Goal: Check status: Check status

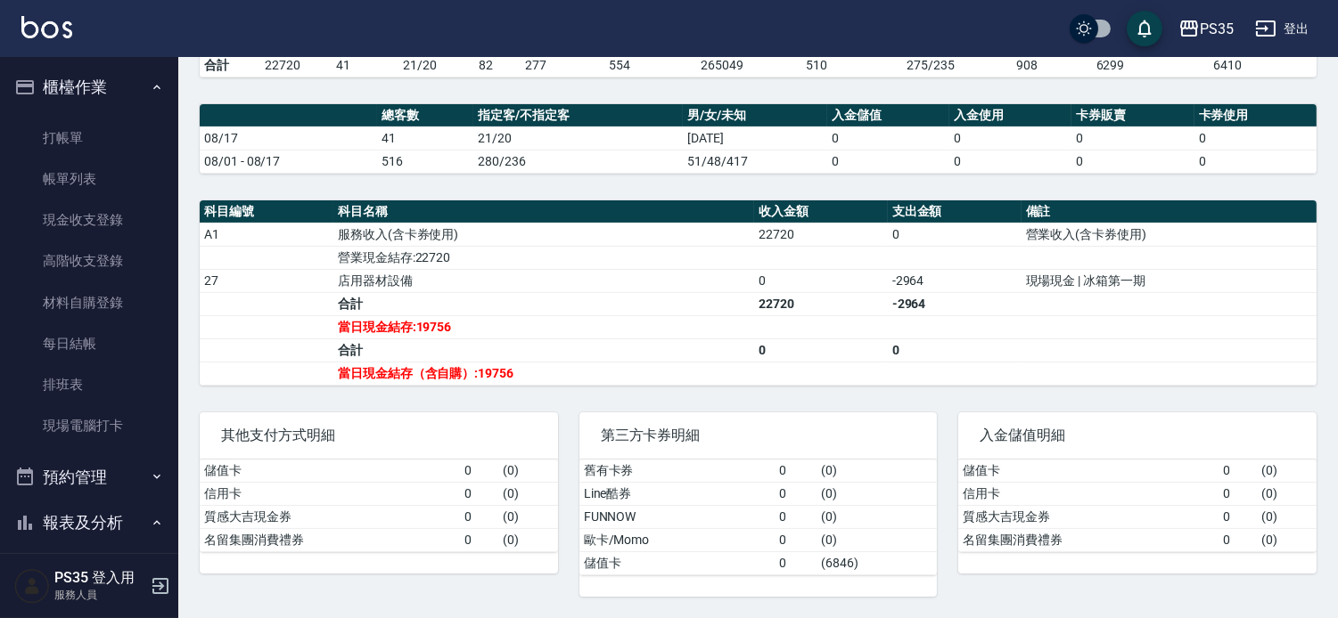
scroll to position [396, 0]
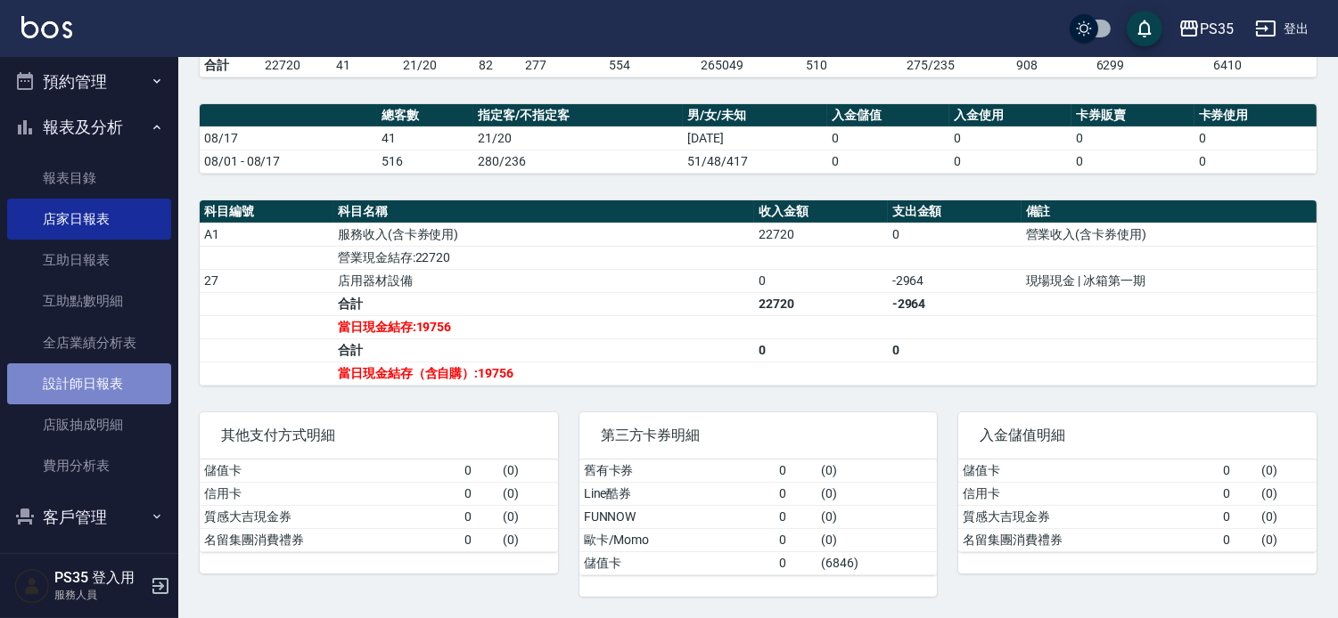
click at [152, 368] on link "設計師日報表" at bounding box center [89, 384] width 164 height 41
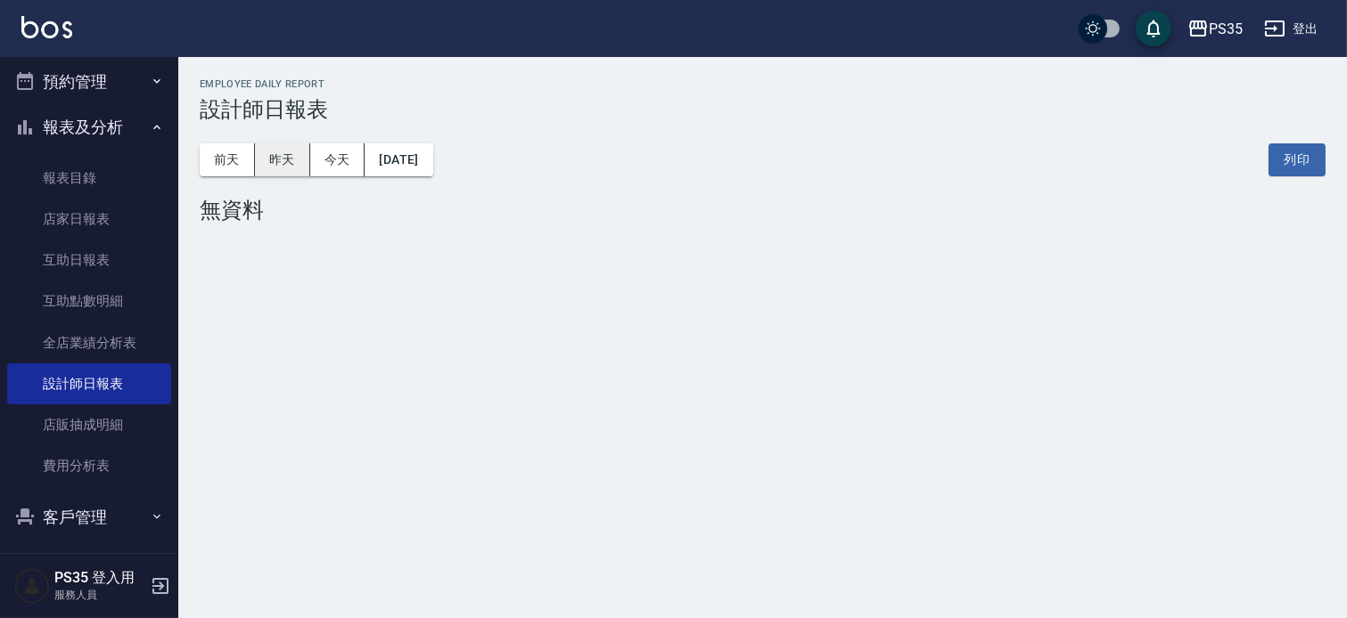
click at [286, 155] on button "昨天" at bounding box center [282, 159] width 55 height 33
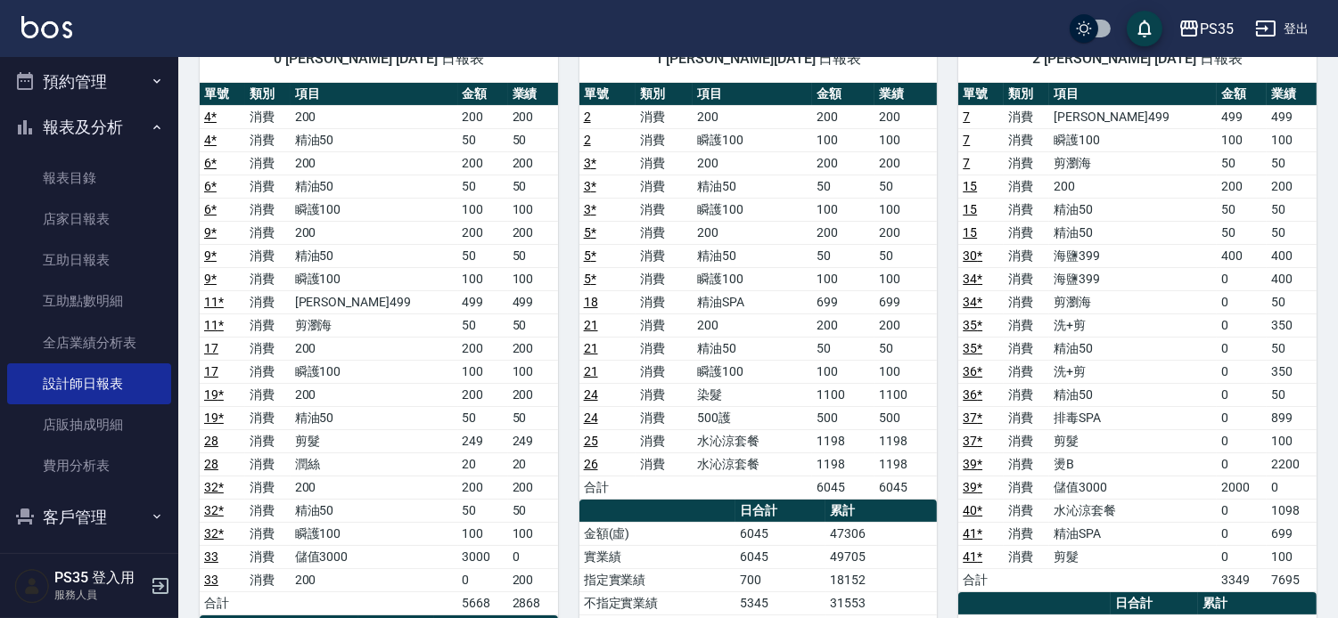
scroll to position [198, 0]
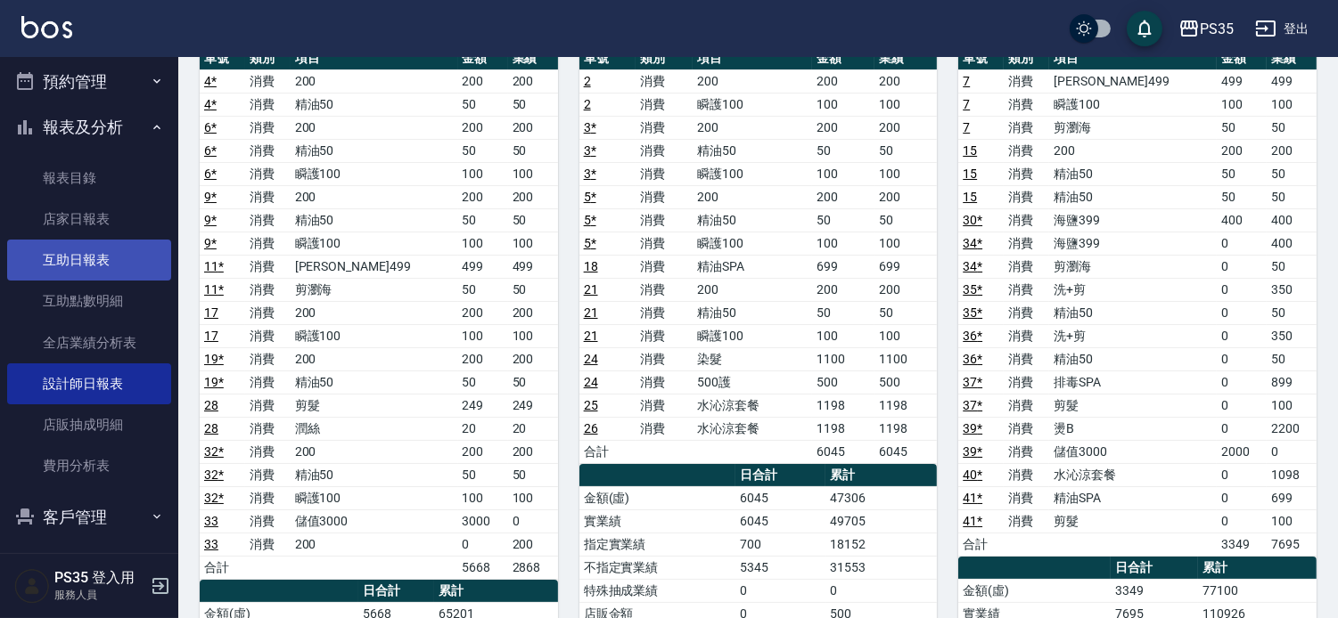
click at [81, 261] on link "互助日報表" at bounding box center [89, 260] width 164 height 41
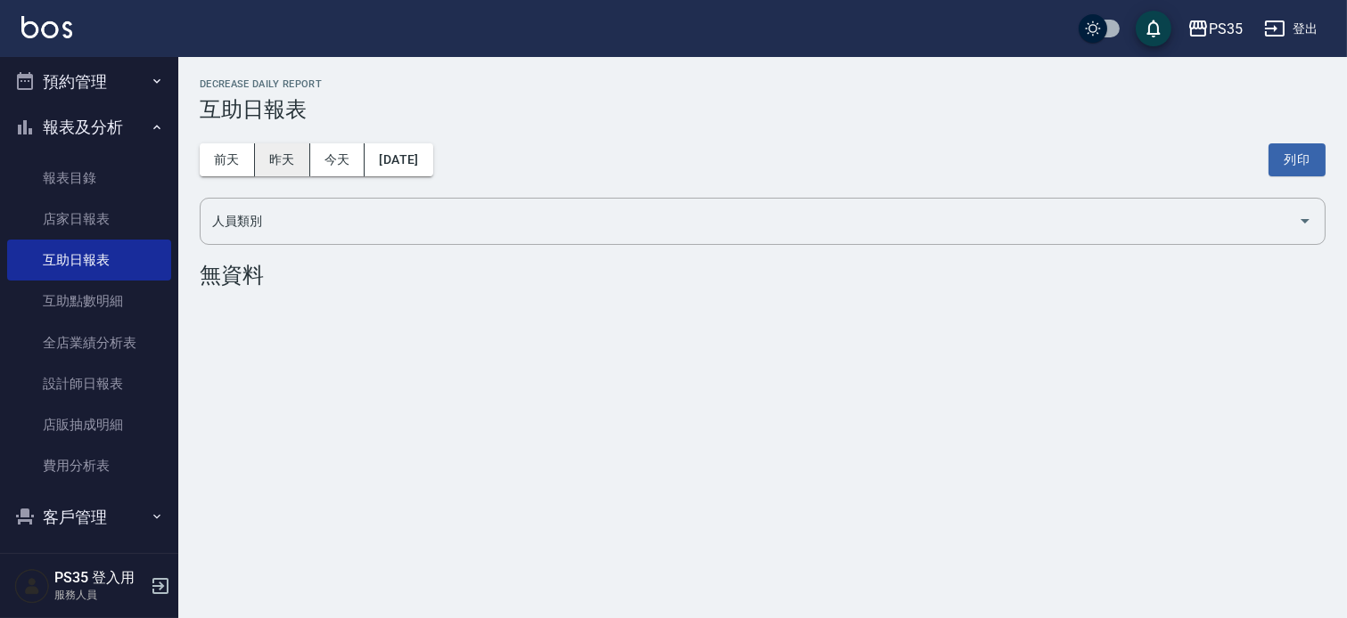
click at [269, 159] on button "昨天" at bounding box center [282, 159] width 55 height 33
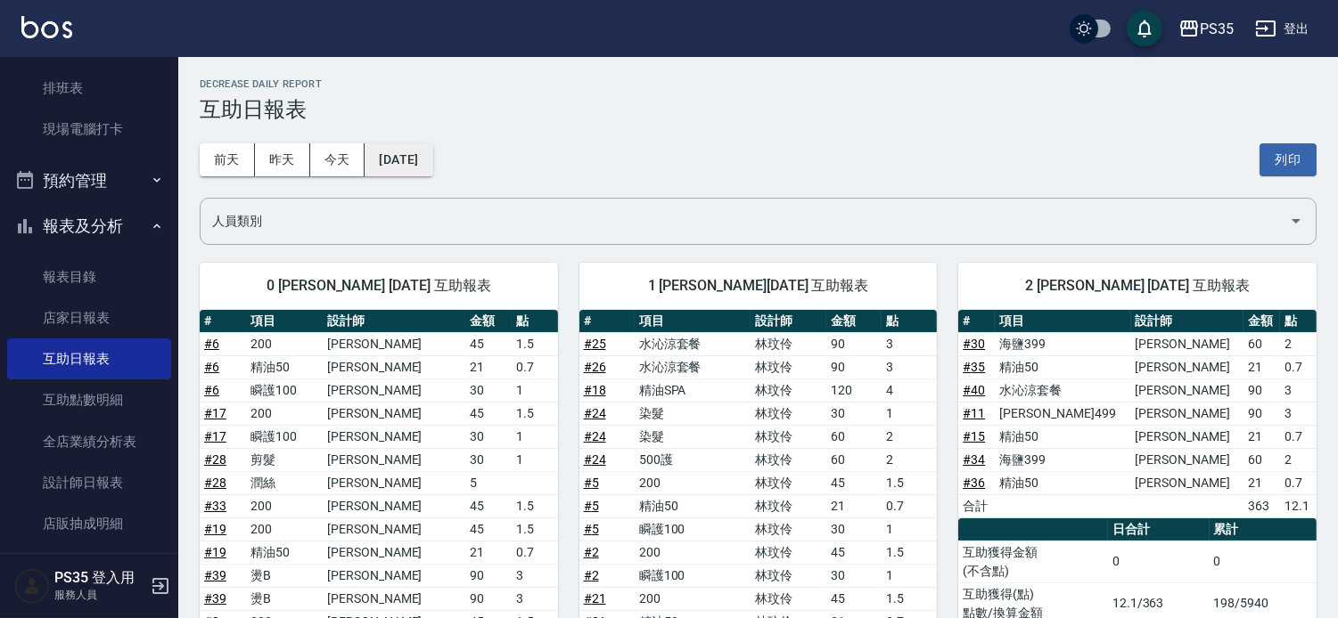
click at [425, 161] on button "[DATE]" at bounding box center [398, 159] width 68 height 33
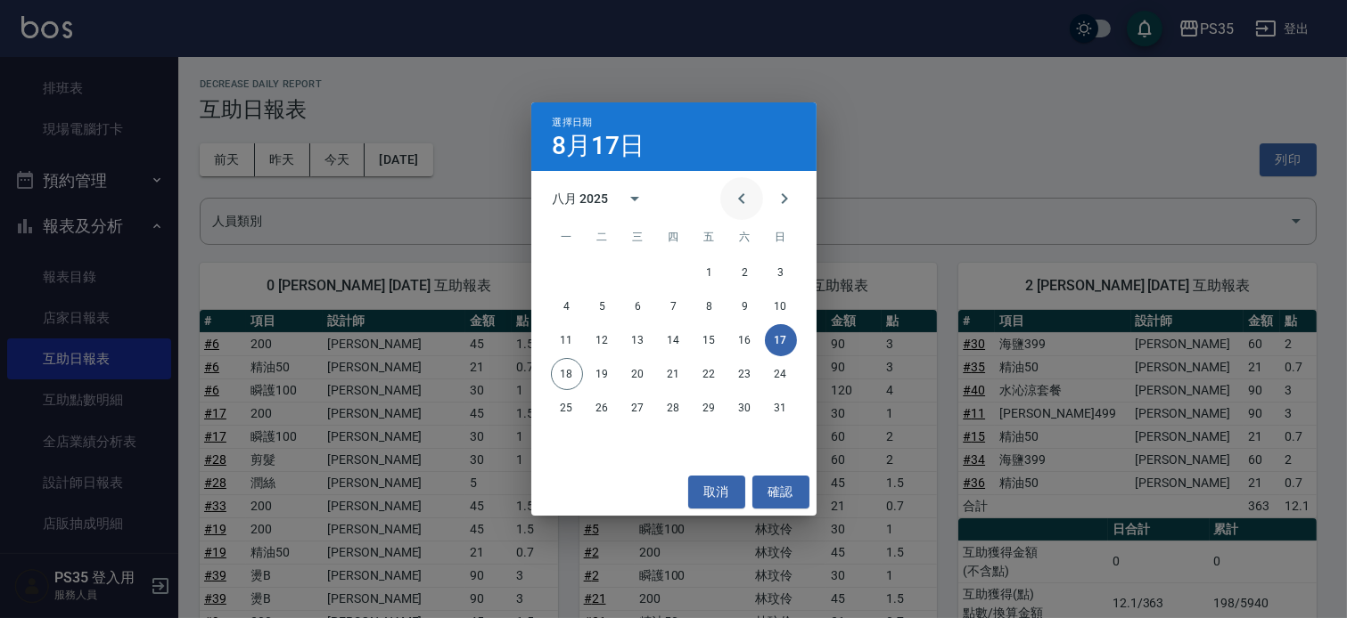
click at [735, 201] on icon "Previous month" at bounding box center [741, 198] width 21 height 21
click at [734, 201] on icon "Previous month" at bounding box center [741, 198] width 21 height 21
click at [754, 339] on button "17" at bounding box center [745, 340] width 32 height 32
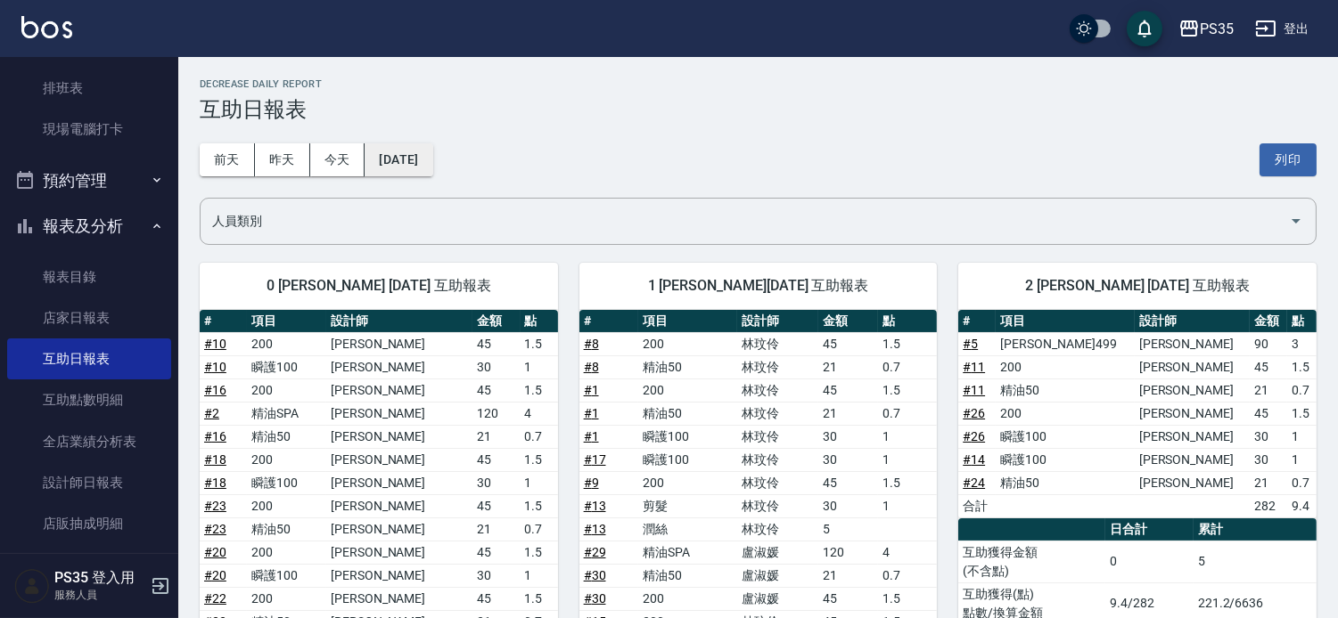
click at [420, 155] on button "[DATE]" at bounding box center [398, 159] width 68 height 33
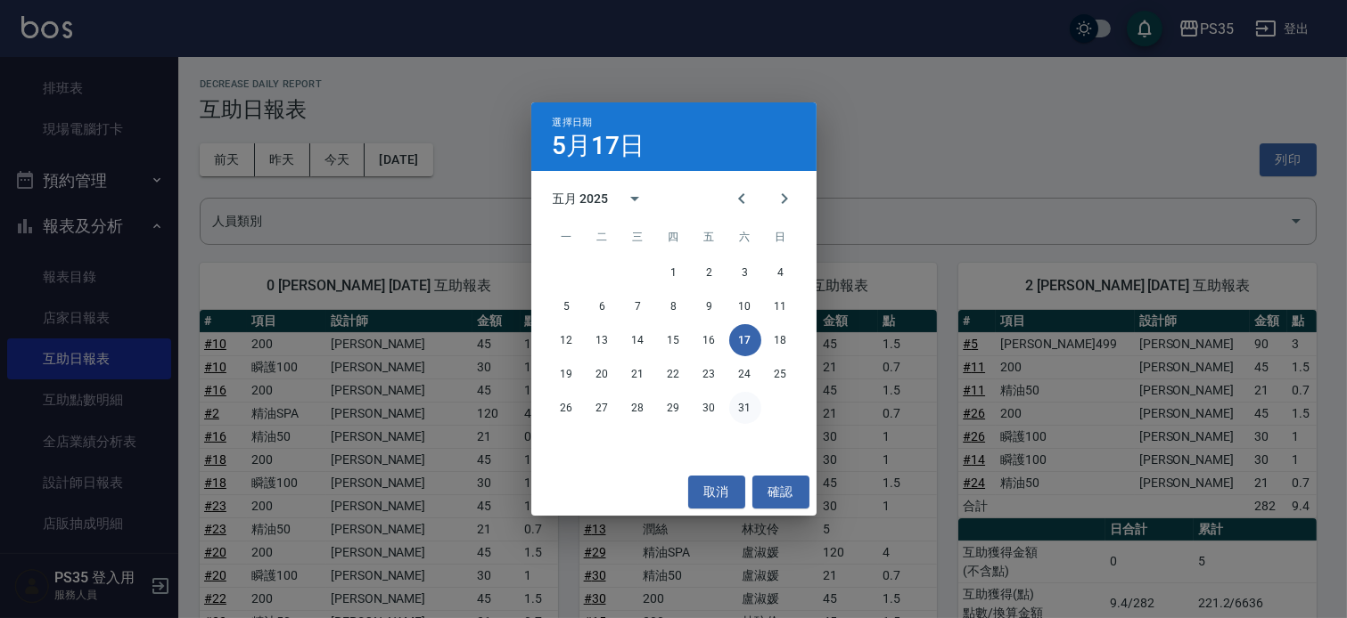
click at [749, 410] on button "31" at bounding box center [745, 408] width 32 height 32
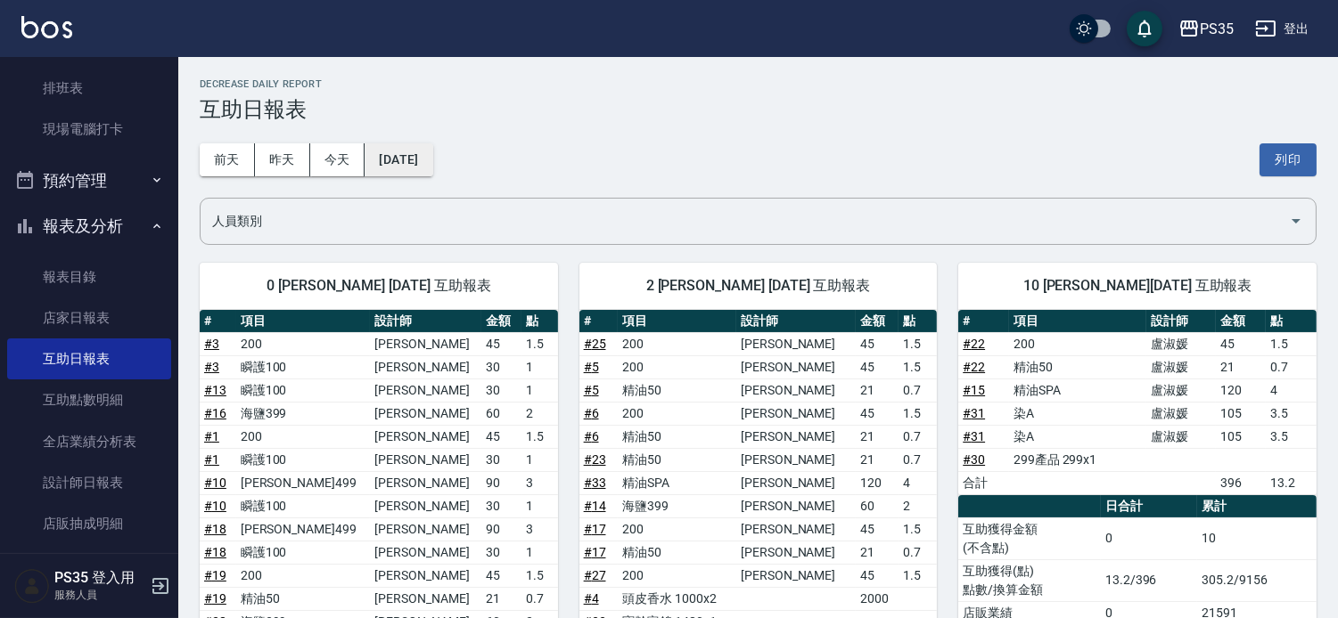
click at [423, 162] on button "[DATE]" at bounding box center [398, 159] width 68 height 33
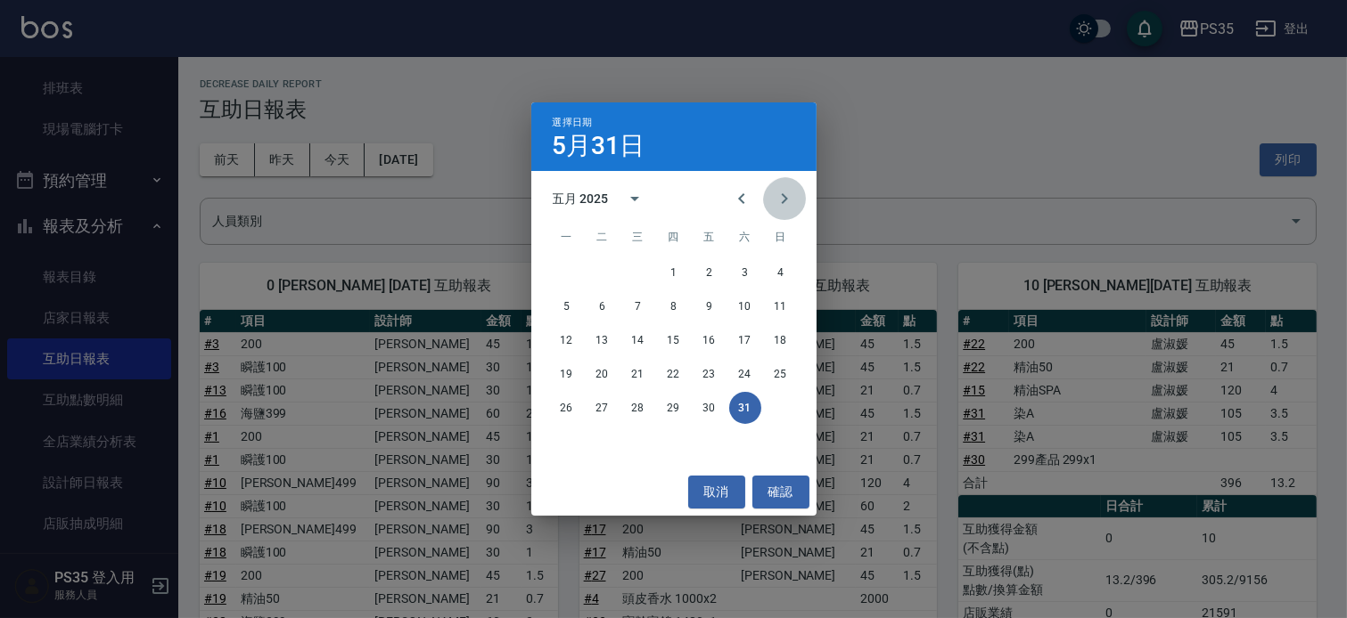
click at [788, 194] on icon "Next month" at bounding box center [784, 198] width 21 height 21
click at [566, 433] on button "30" at bounding box center [567, 442] width 32 height 32
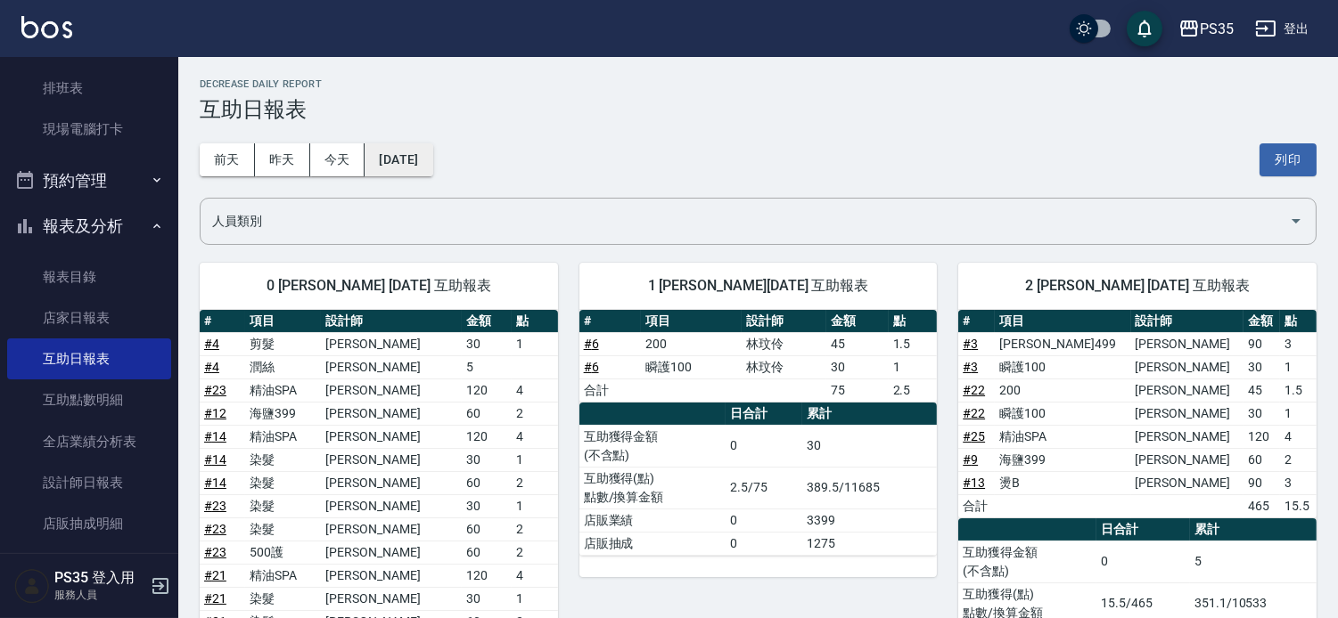
click at [411, 146] on button "[DATE]" at bounding box center [398, 159] width 68 height 33
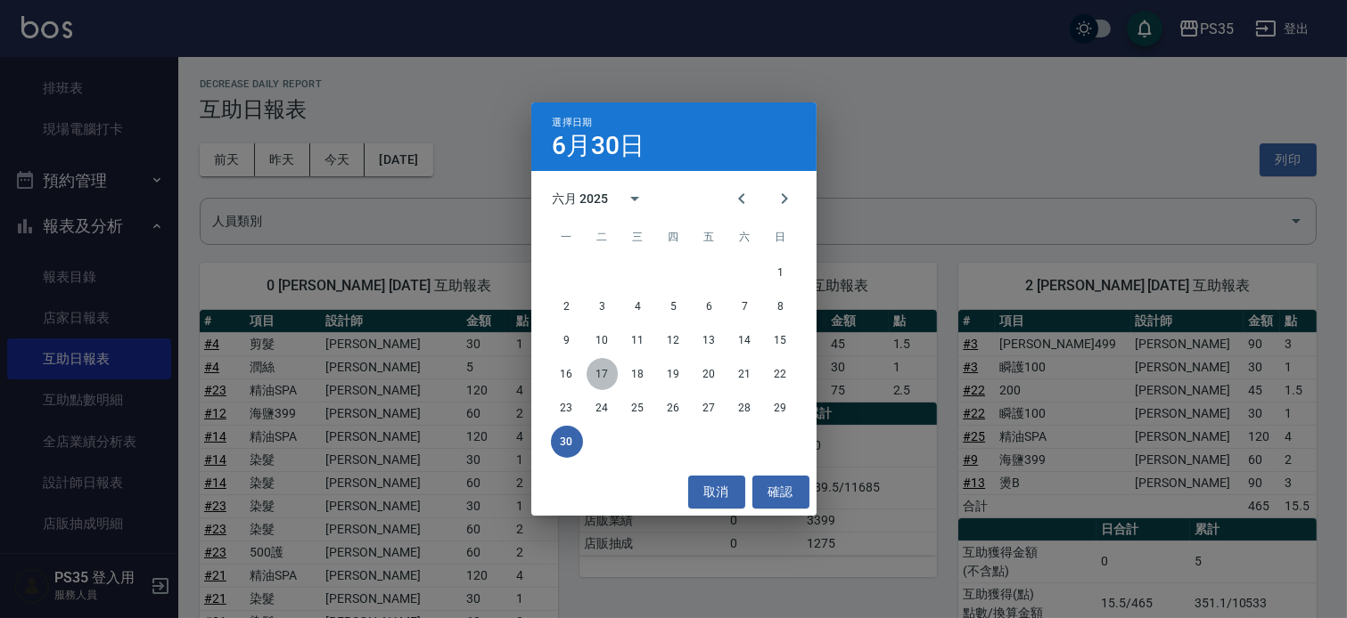
click at [602, 375] on button "17" at bounding box center [602, 374] width 32 height 32
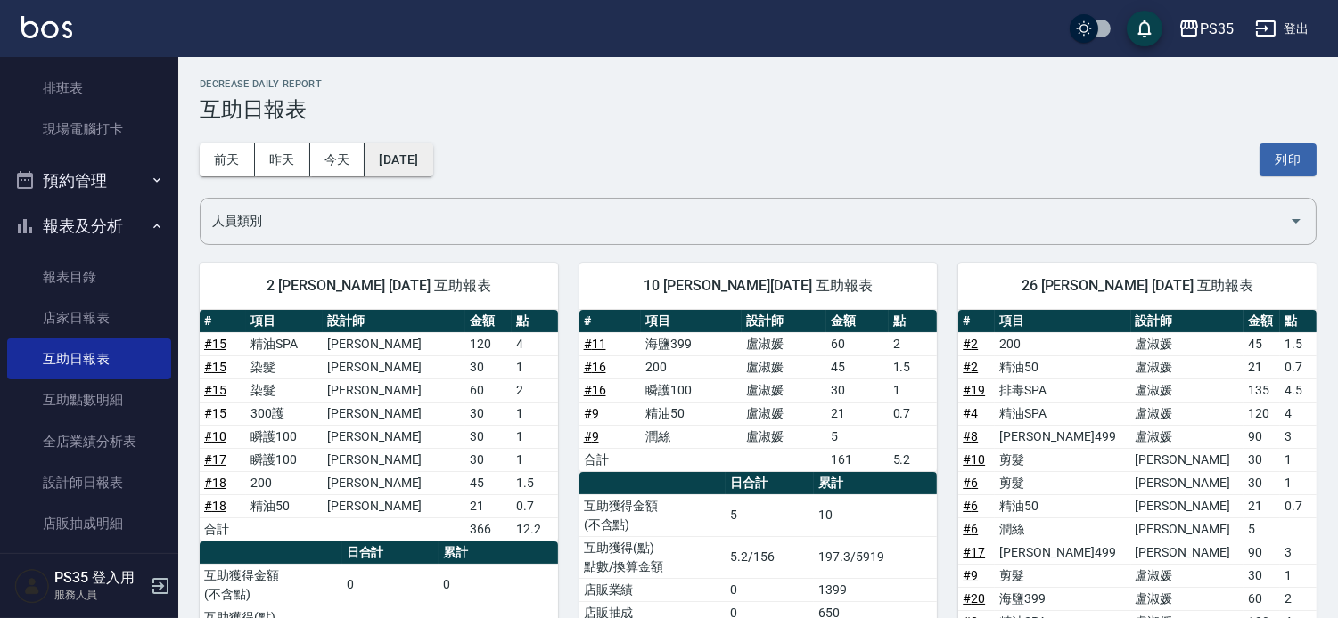
click at [403, 156] on button "[DATE]" at bounding box center [398, 159] width 68 height 33
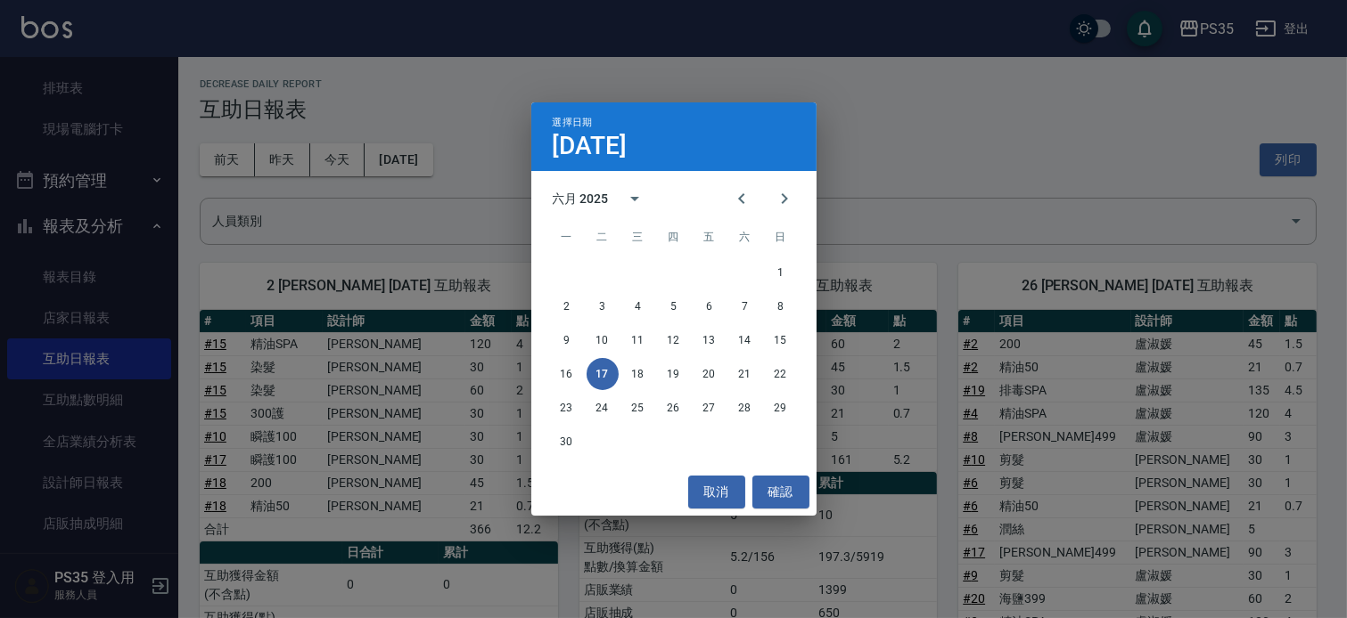
click at [888, 218] on div "選擇日期 [DATE] 六月 2025 一 二 三 四 五 六 日 1 2 3 4 5 6 7 8 9 10 11 12 13 14 15 16 17 18 …" at bounding box center [673, 309] width 1347 height 618
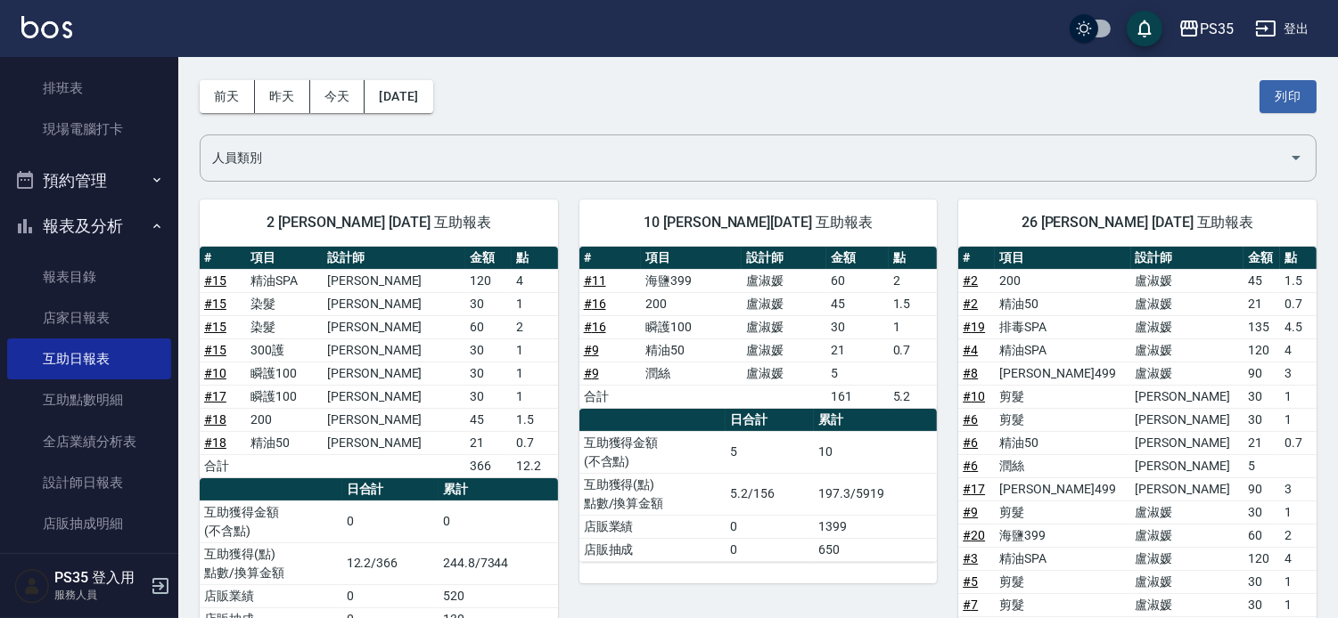
scroll to position [99, 0]
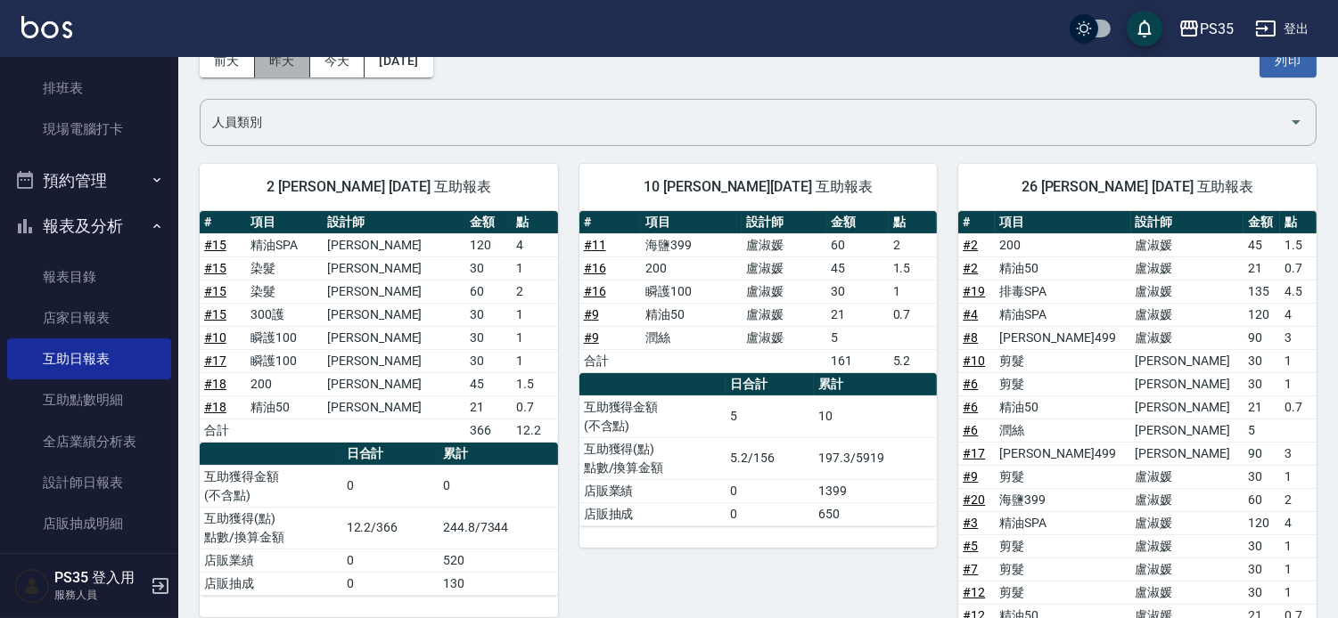
click at [292, 60] on button "昨天" at bounding box center [282, 61] width 55 height 33
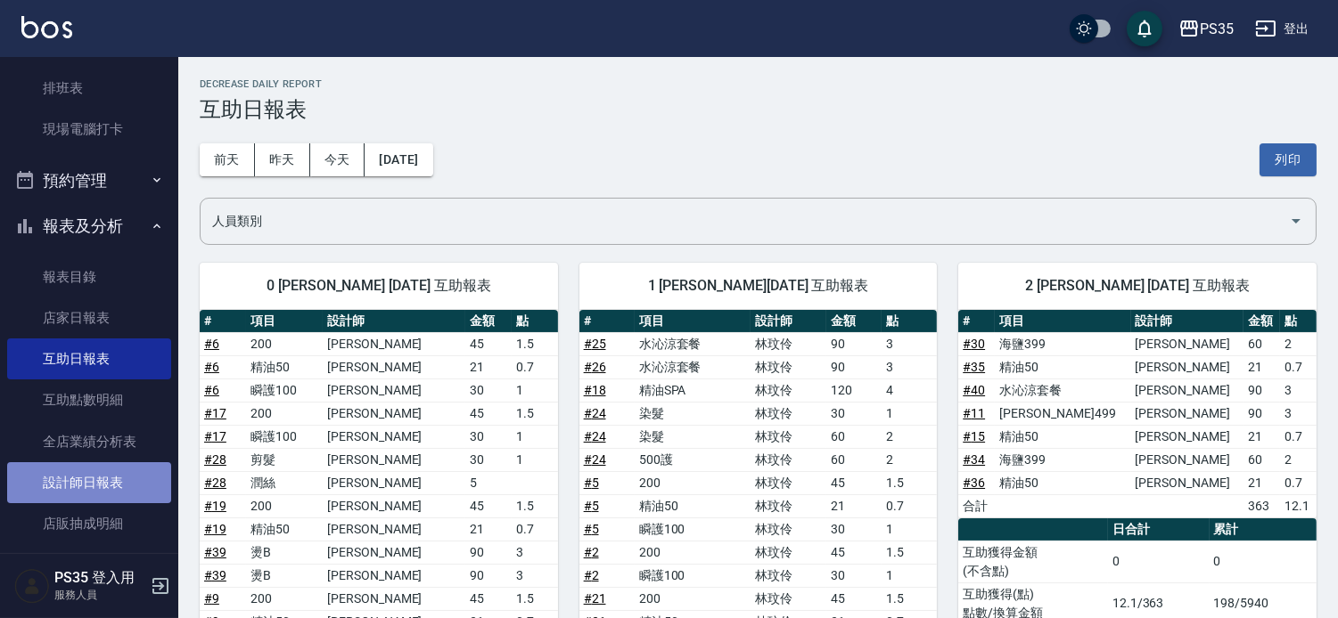
click at [111, 492] on link "設計師日報表" at bounding box center [89, 483] width 164 height 41
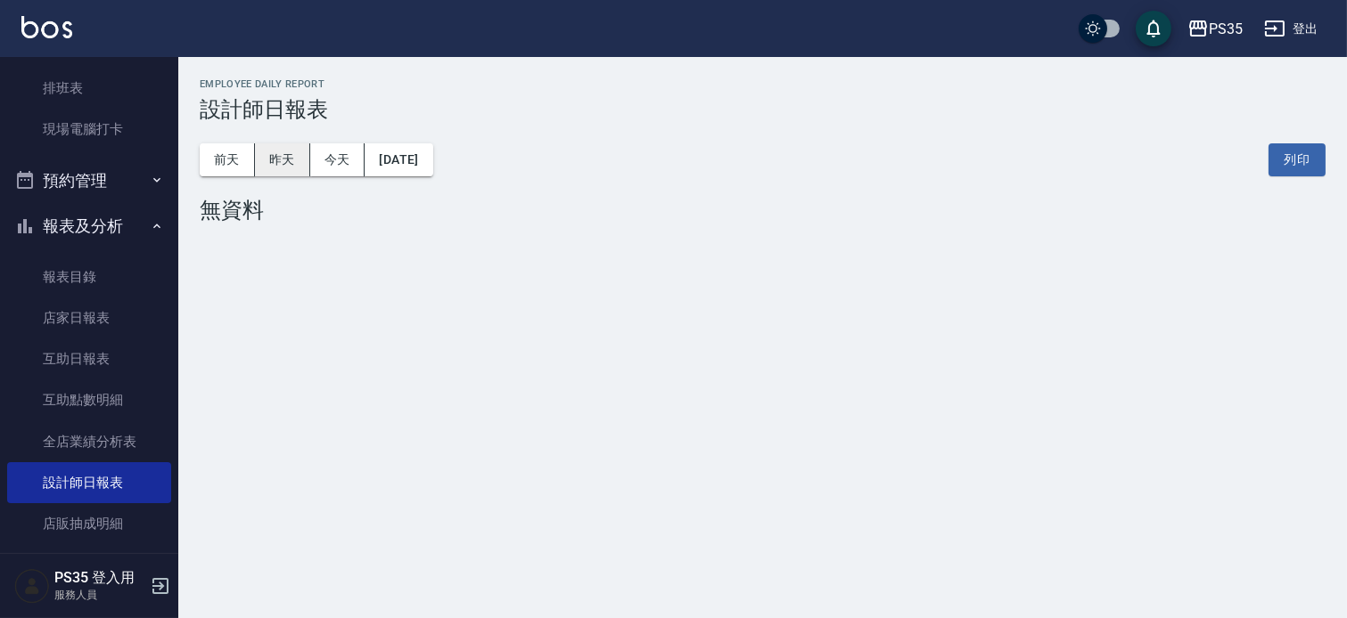
click at [277, 167] on button "昨天" at bounding box center [282, 159] width 55 height 33
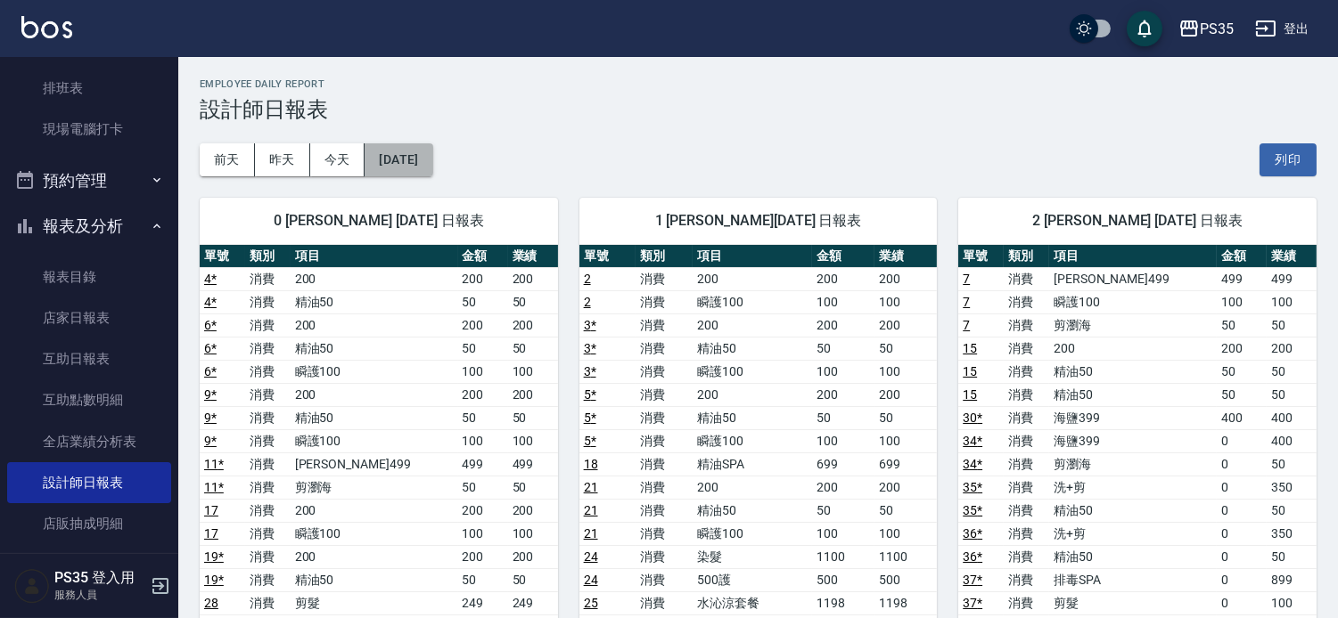
click at [406, 155] on button "[DATE]" at bounding box center [398, 159] width 68 height 33
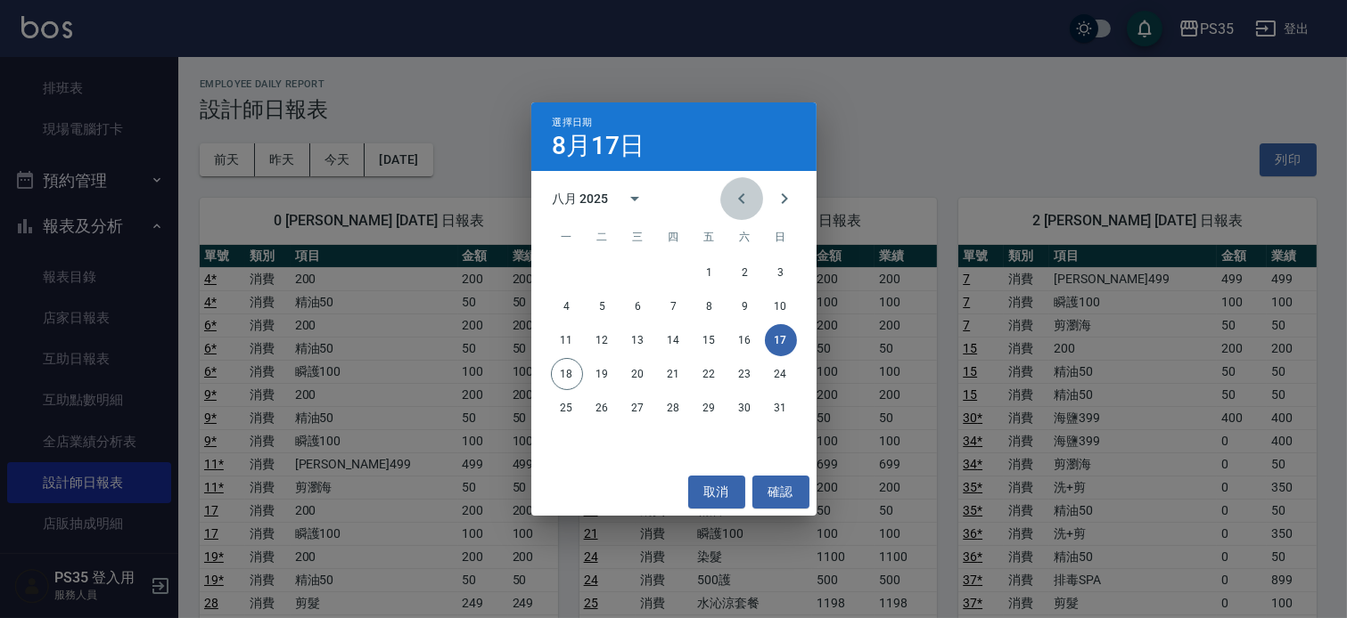
click at [731, 206] on icon "Previous month" at bounding box center [741, 198] width 21 height 21
click at [731, 207] on icon "Previous month" at bounding box center [741, 198] width 21 height 21
click at [781, 204] on icon "Next month" at bounding box center [784, 198] width 6 height 11
click at [570, 437] on button "30" at bounding box center [567, 442] width 32 height 32
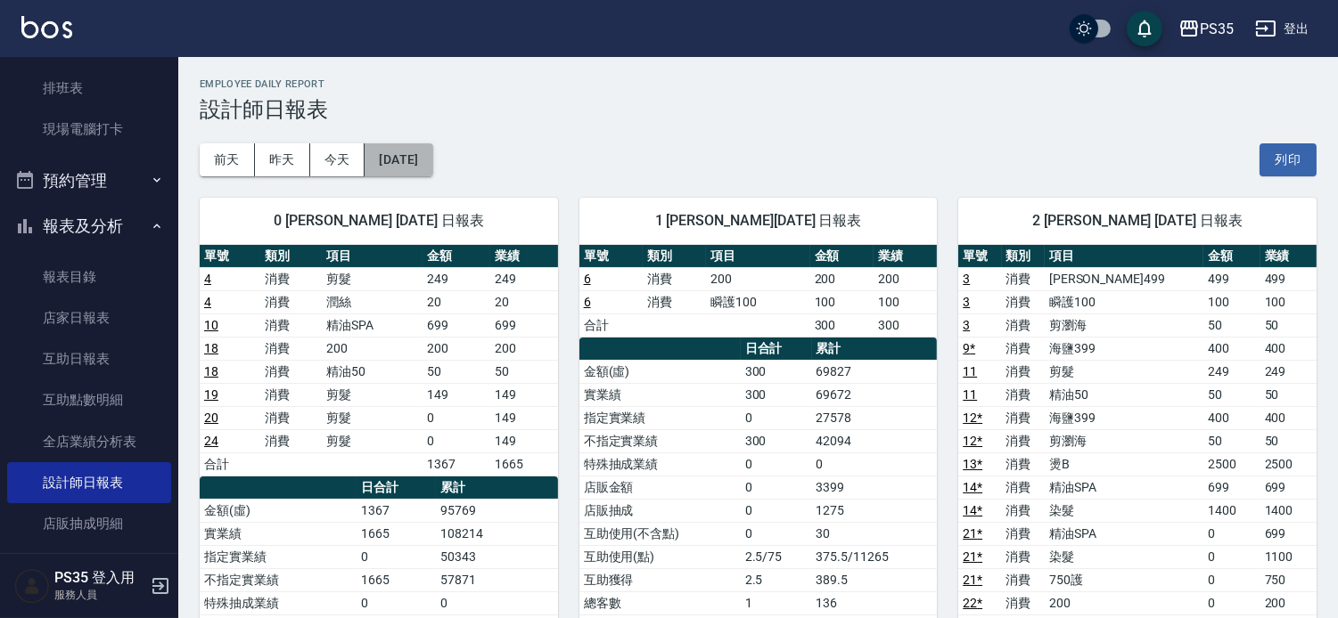
click at [411, 174] on button "[DATE]" at bounding box center [398, 159] width 68 height 33
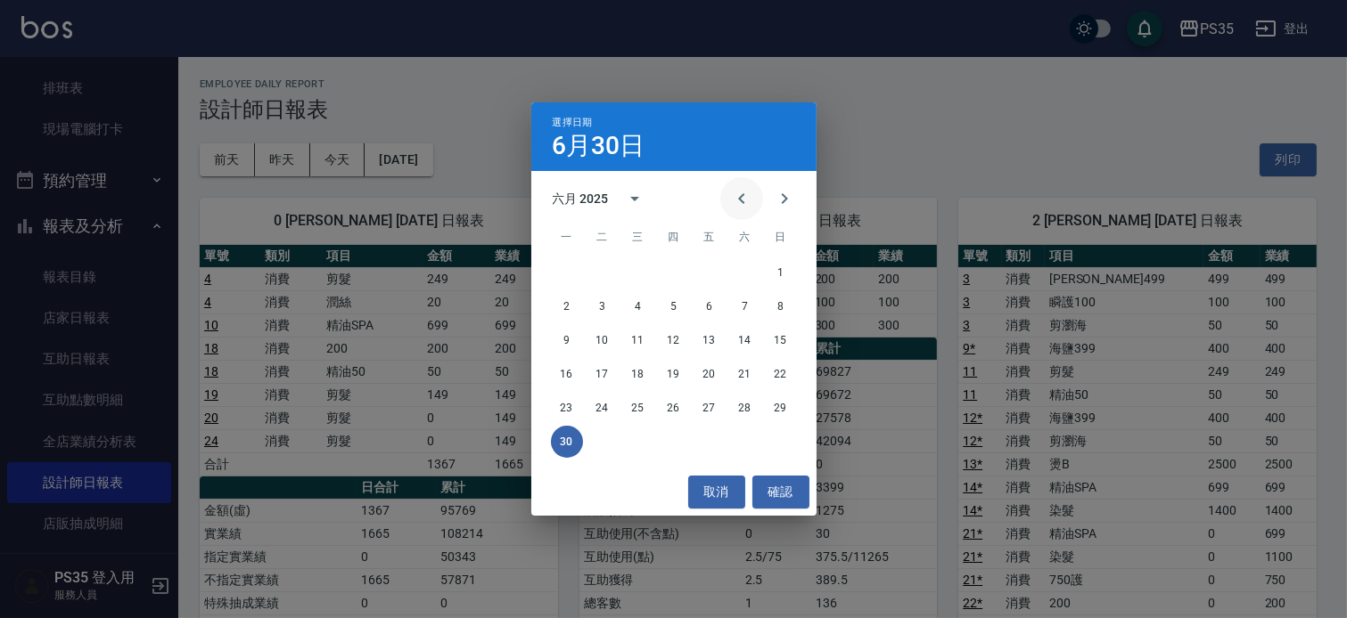
click at [731, 200] on icon "Previous month" at bounding box center [741, 198] width 21 height 21
click at [742, 406] on button "31" at bounding box center [745, 408] width 32 height 32
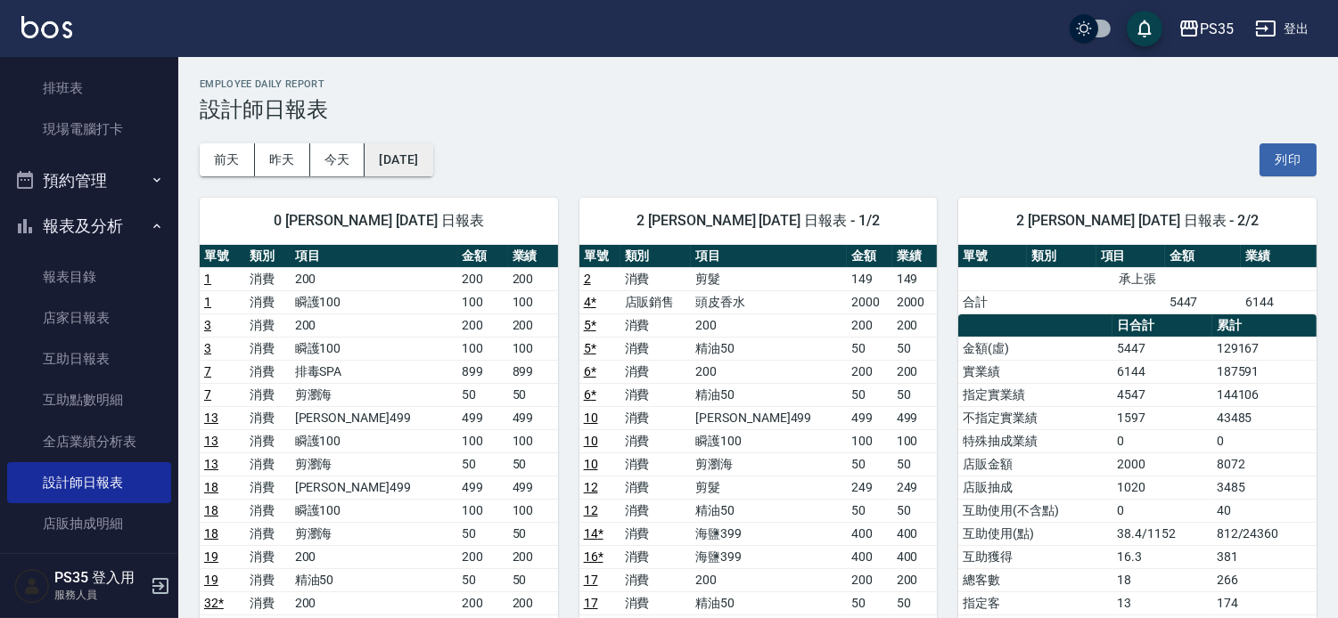
click at [432, 154] on button "[DATE]" at bounding box center [398, 159] width 68 height 33
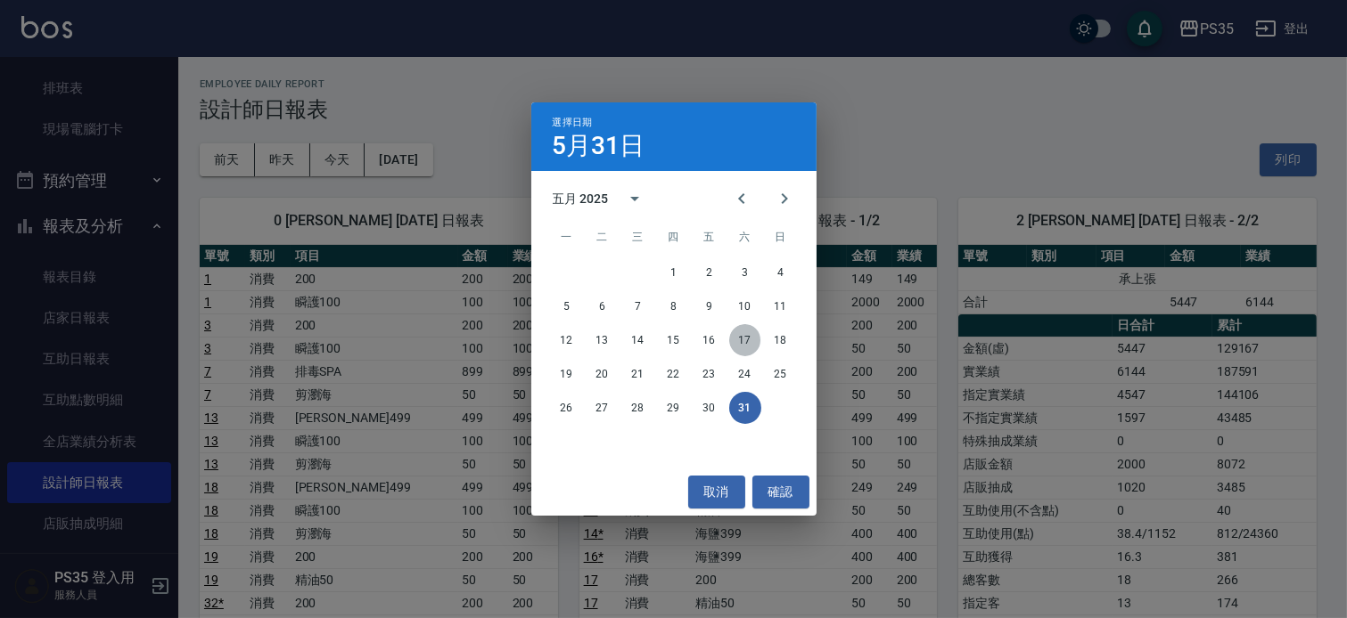
click at [746, 339] on button "17" at bounding box center [745, 340] width 32 height 32
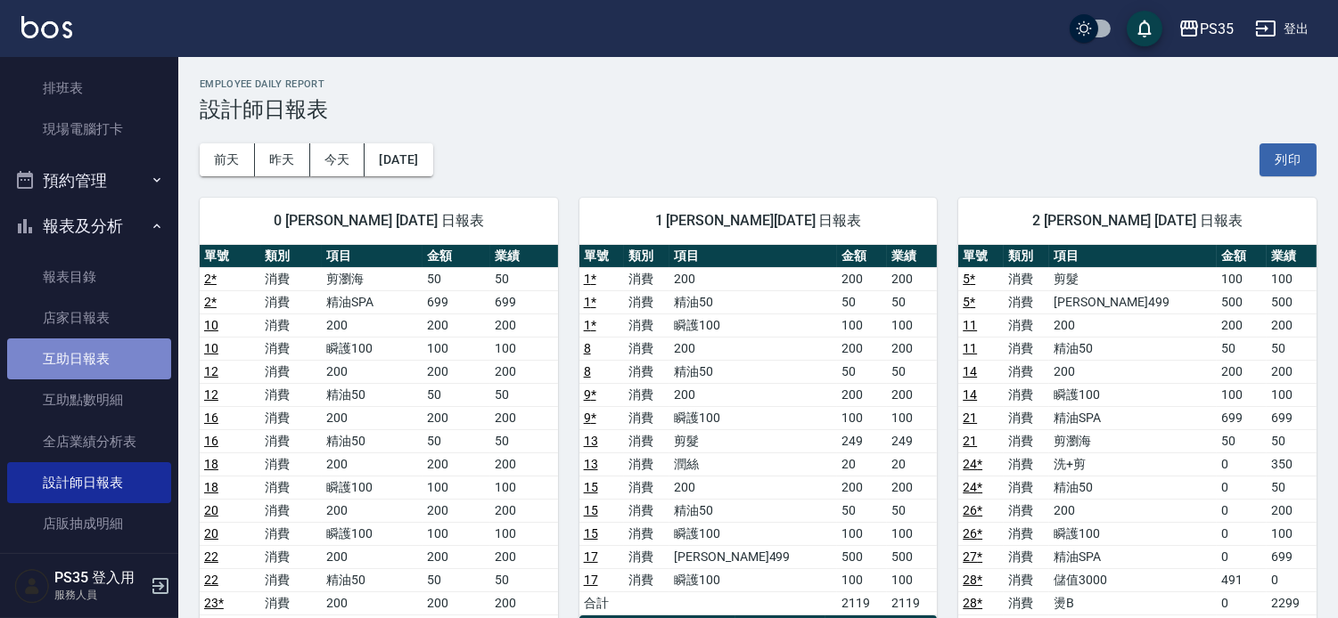
click at [116, 361] on link "互助日報表" at bounding box center [89, 359] width 164 height 41
